Goal: Check status: Check status

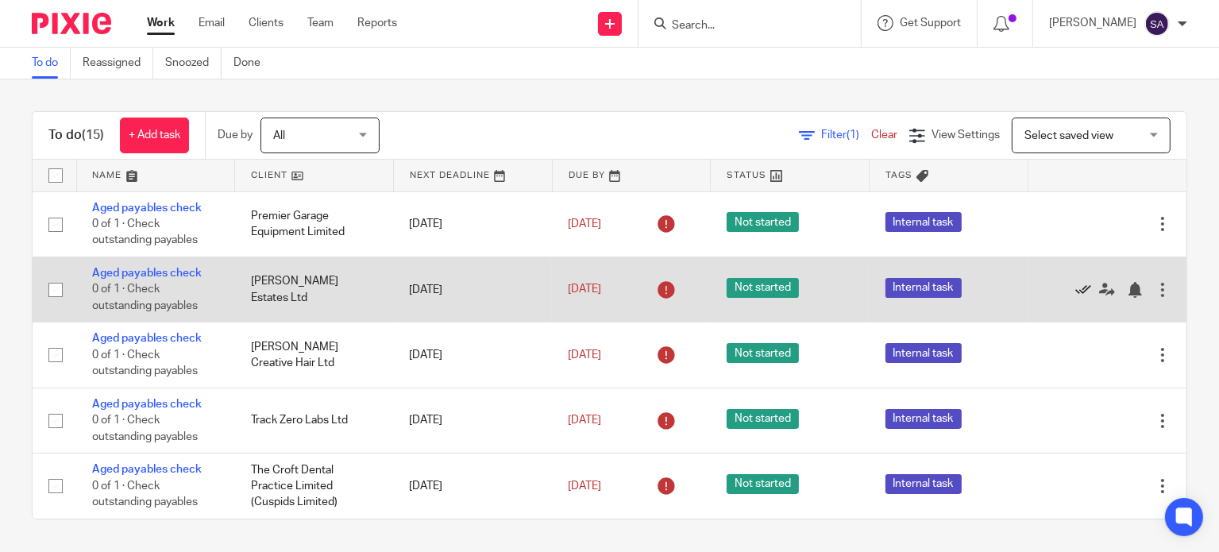
click at [1075, 288] on icon at bounding box center [1083, 290] width 16 height 16
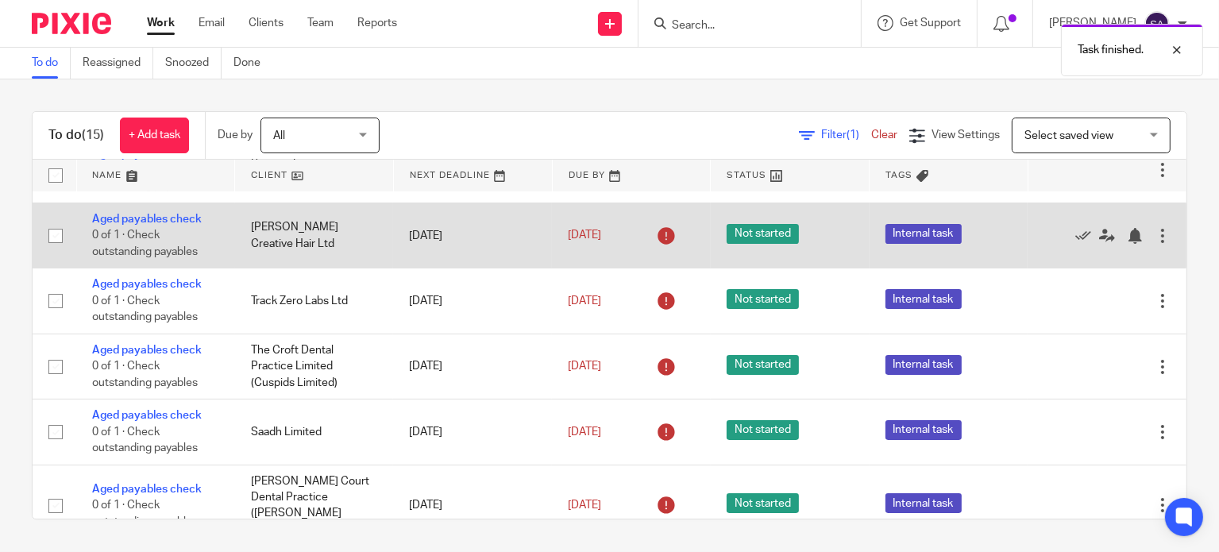
scroll to position [79, 0]
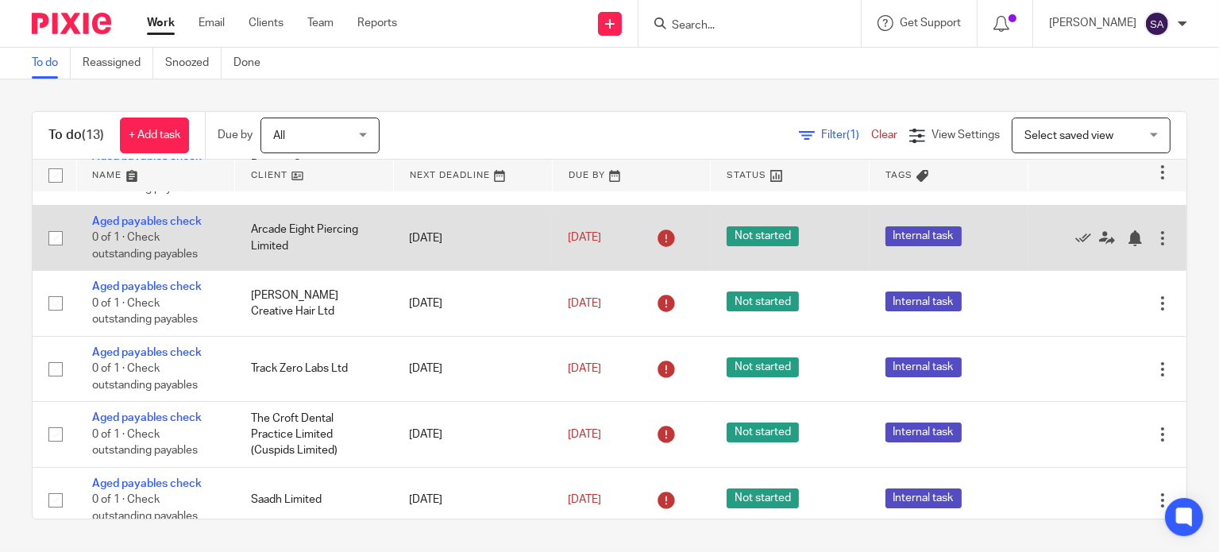
scroll to position [79, 0]
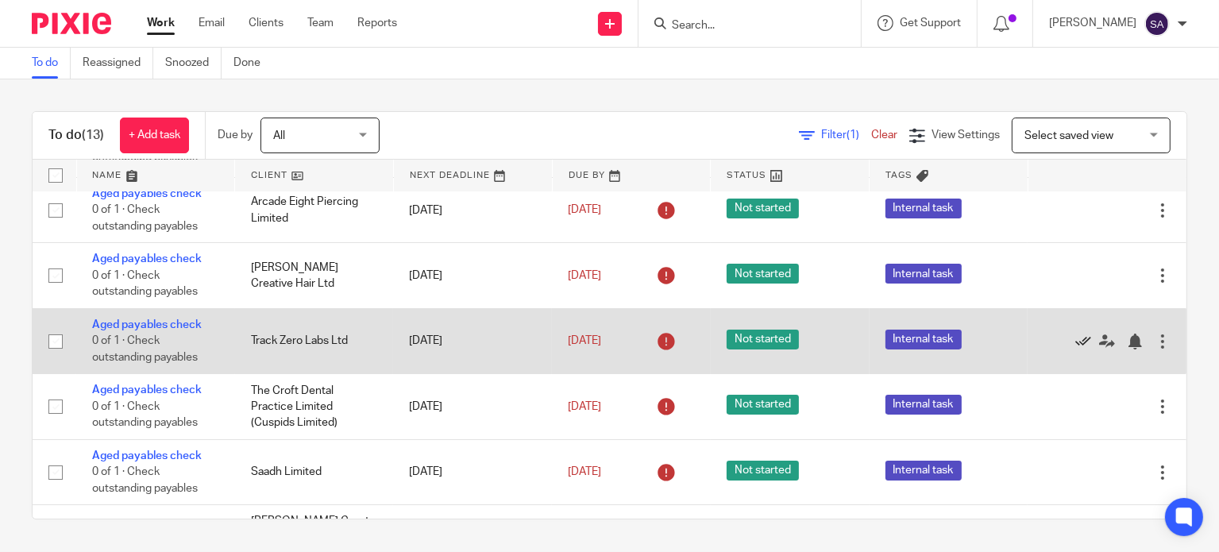
click at [1075, 342] on icon at bounding box center [1083, 341] width 16 height 16
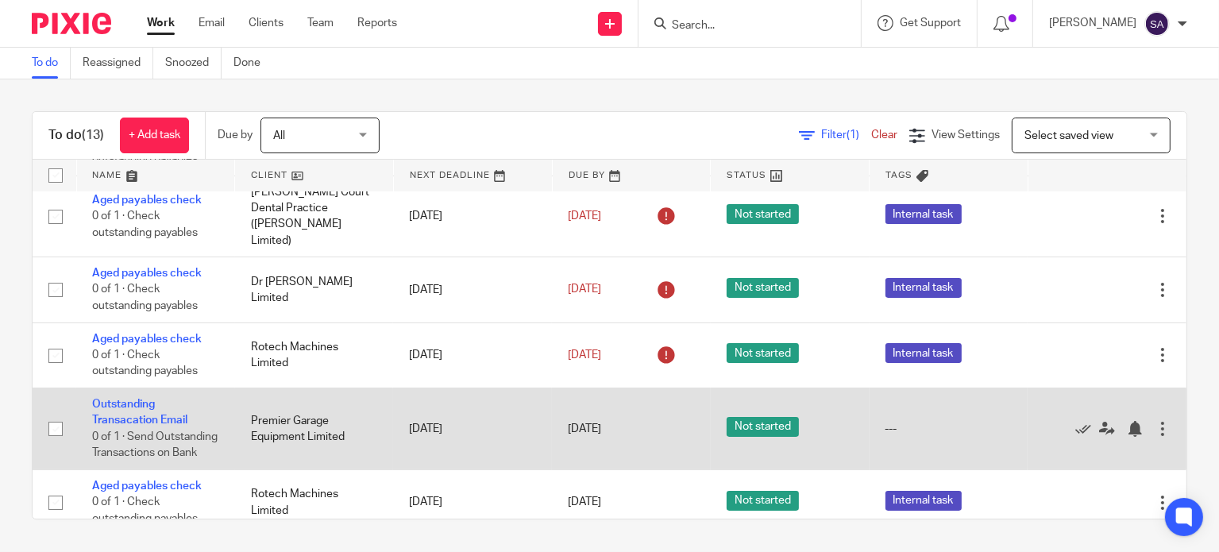
scroll to position [318, 0]
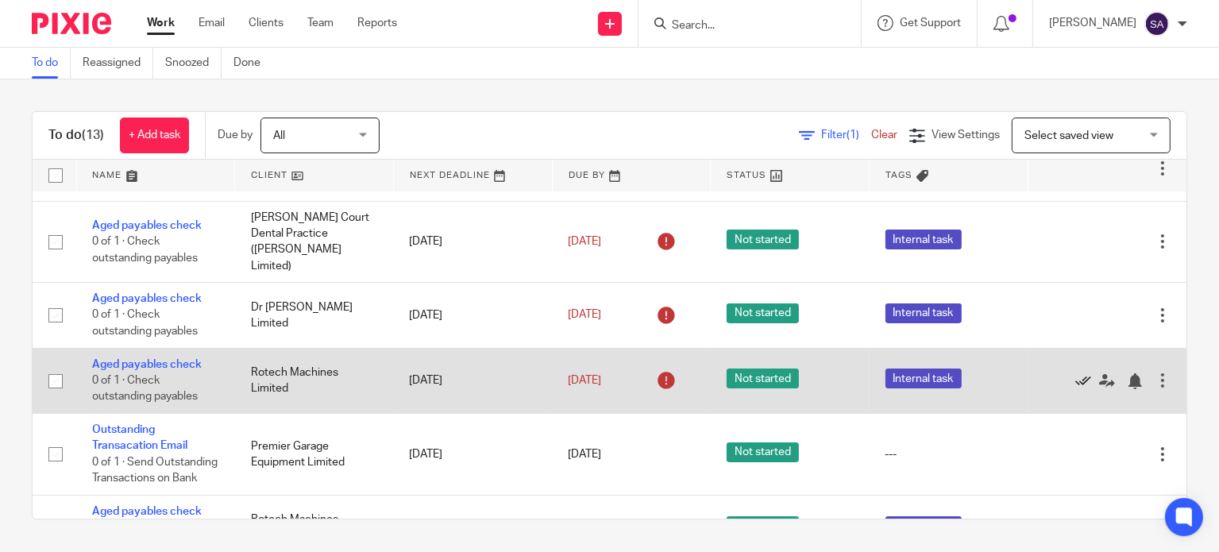
click at [1075, 373] on icon at bounding box center [1083, 381] width 16 height 16
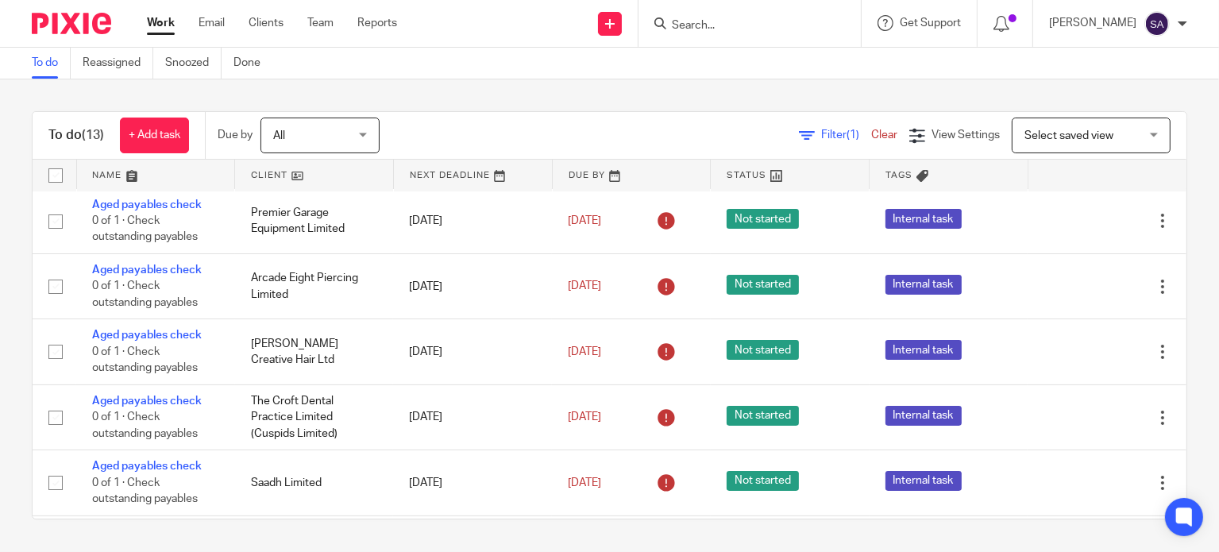
scroll to position [0, 0]
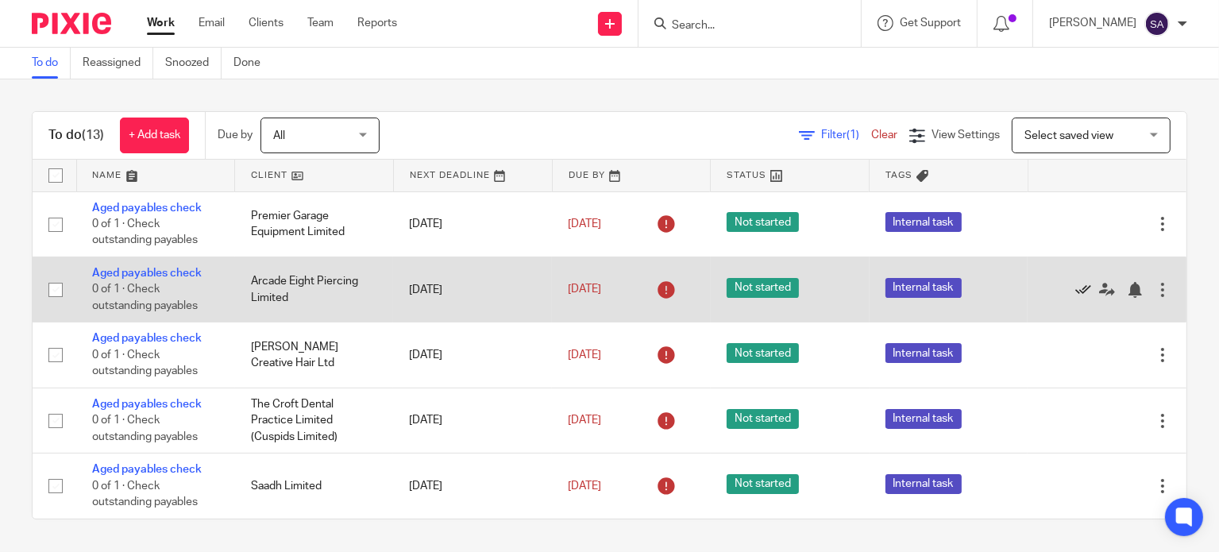
click at [1075, 287] on icon at bounding box center [1083, 290] width 16 height 16
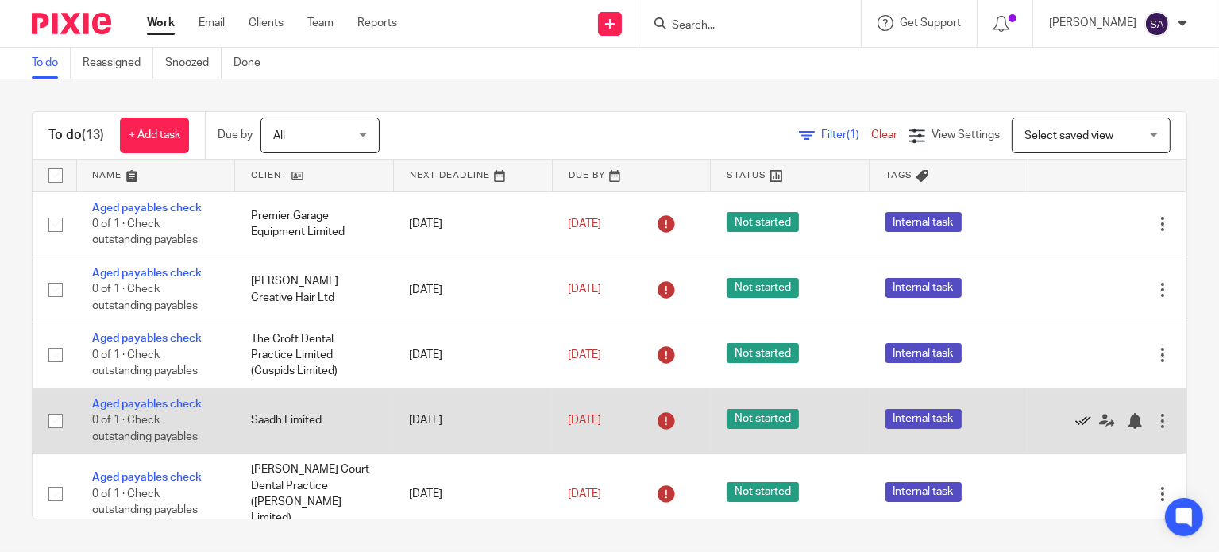
click at [1075, 420] on icon at bounding box center [1083, 421] width 16 height 16
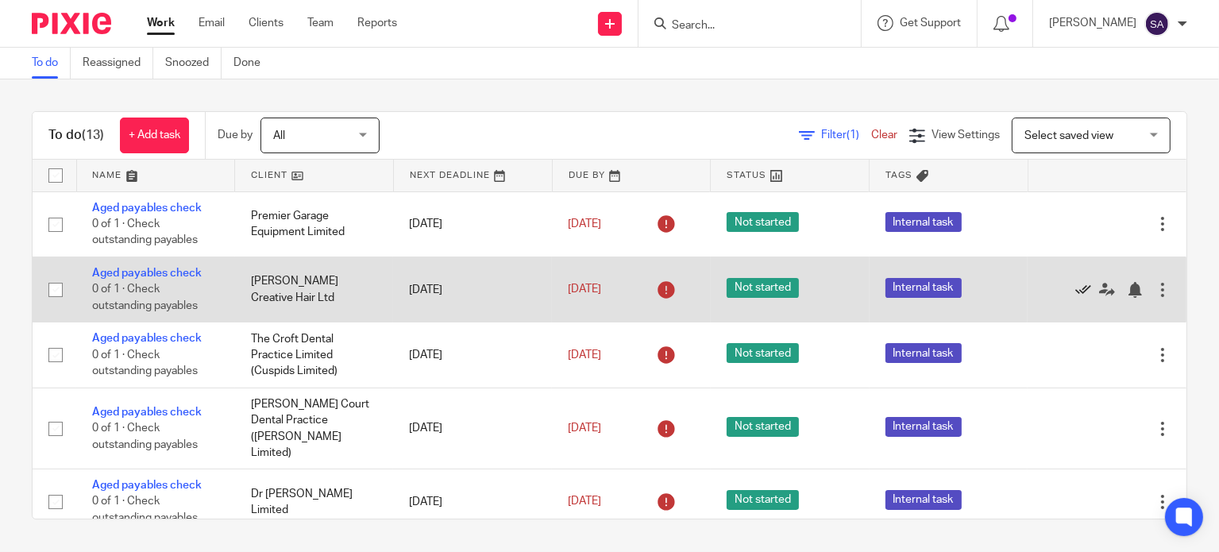
click at [1075, 287] on icon at bounding box center [1083, 290] width 16 height 16
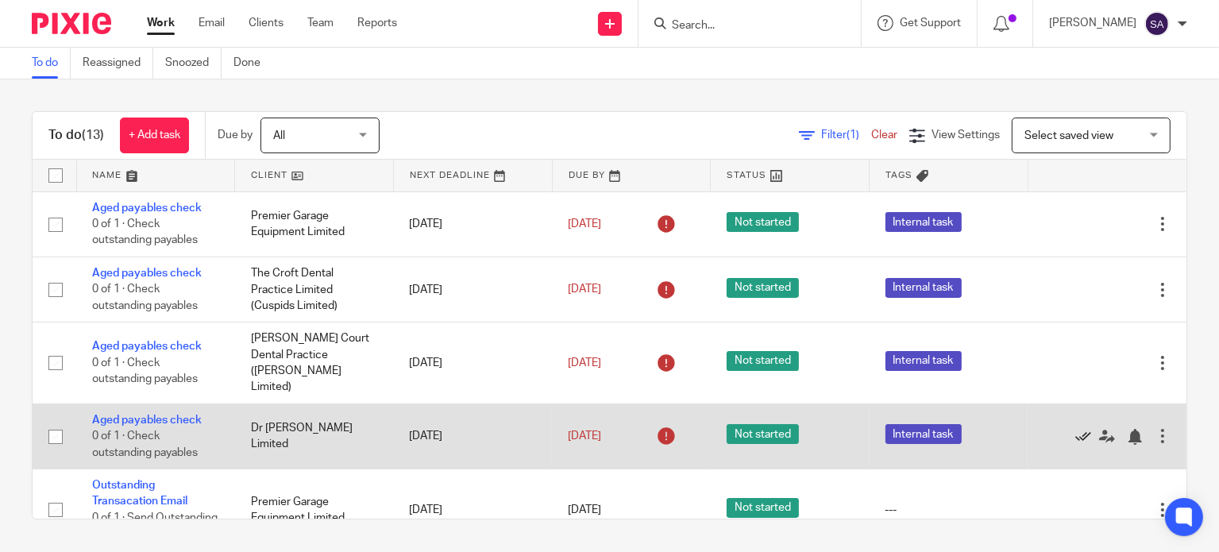
click at [1075, 429] on icon at bounding box center [1083, 437] width 16 height 16
